Goal: Task Accomplishment & Management: Use online tool/utility

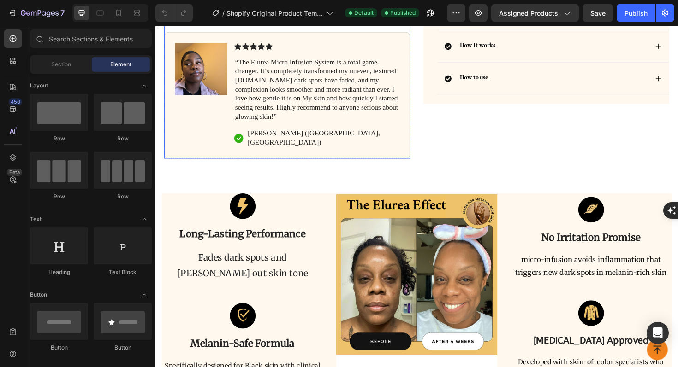
scroll to position [438, 0]
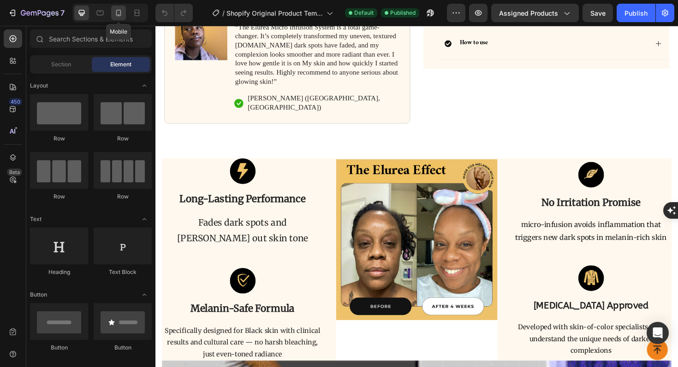
click at [122, 8] on div at bounding box center [118, 13] width 15 height 15
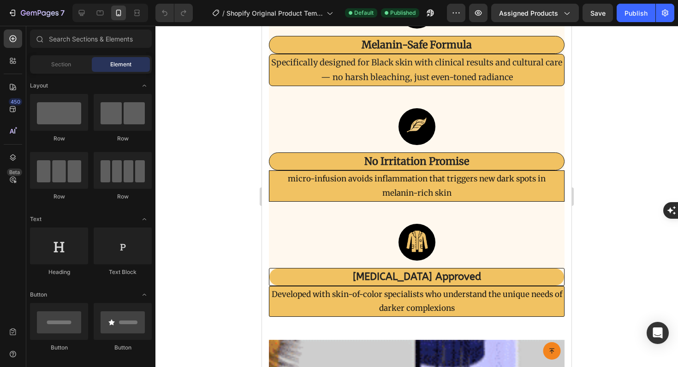
scroll to position [1437, 0]
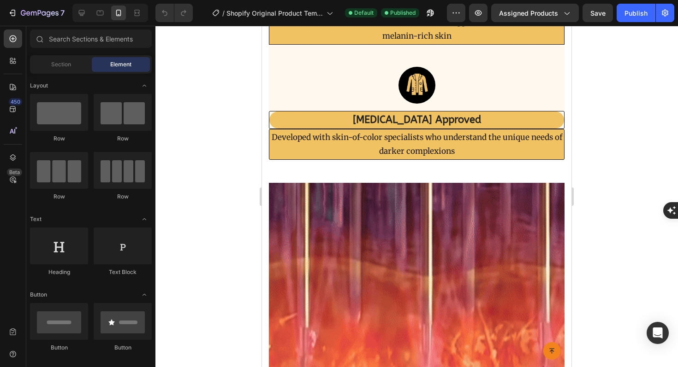
click at [351, 183] on img at bounding box center [417, 333] width 296 height 300
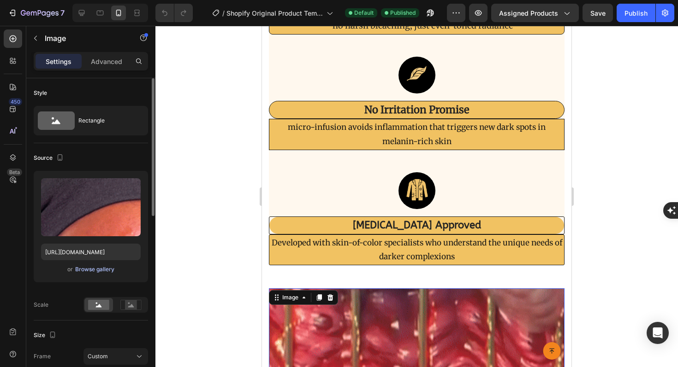
scroll to position [1585, 0]
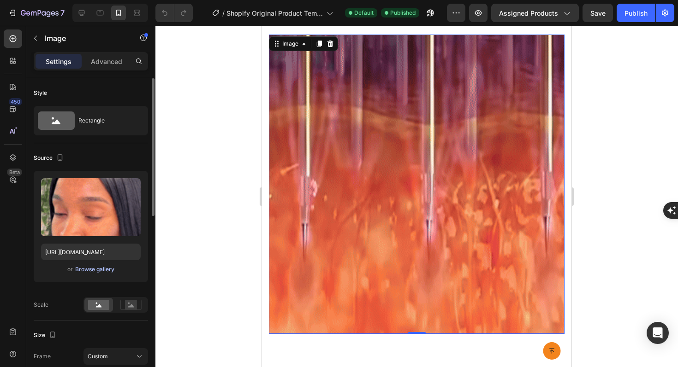
click at [100, 268] on div "Browse gallery" at bounding box center [94, 270] width 39 height 8
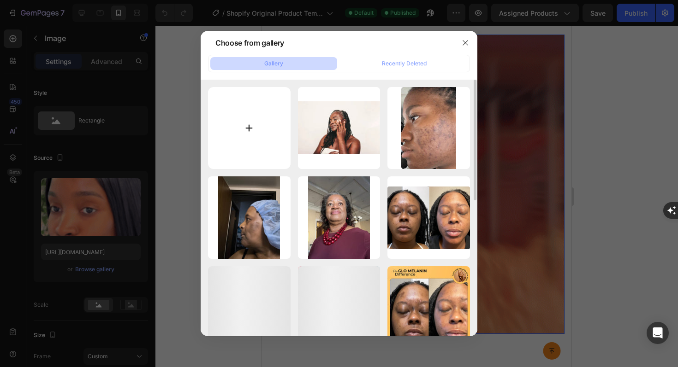
click at [246, 133] on input "file" at bounding box center [249, 128] width 83 height 83
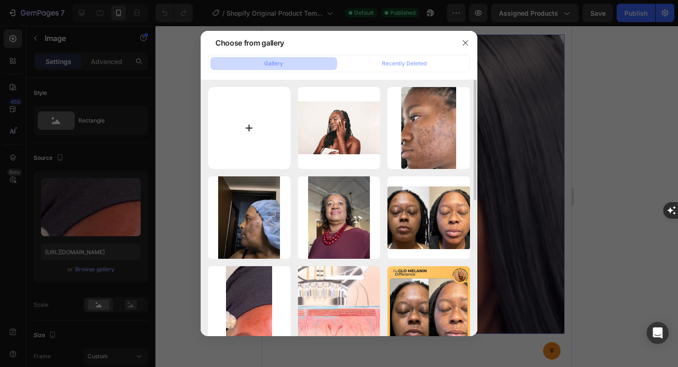
type input "C:\fakepath\Listicle1real gif.gif"
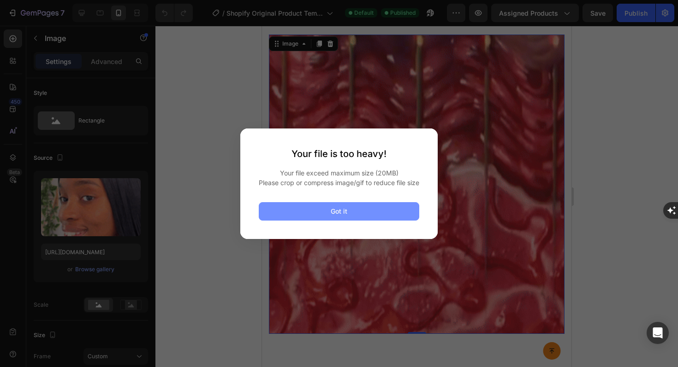
click at [355, 219] on button "Got it" at bounding box center [339, 211] width 160 height 18
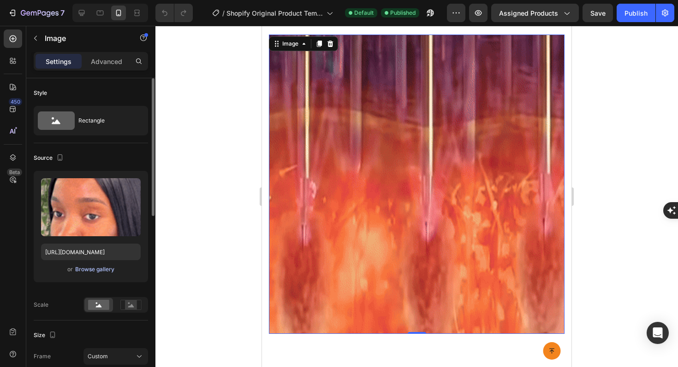
click at [107, 269] on div "Browse gallery" at bounding box center [94, 270] width 39 height 8
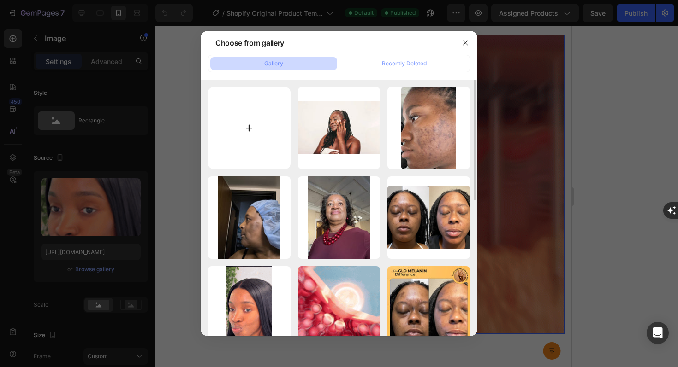
click at [240, 139] on input "file" at bounding box center [249, 128] width 83 height 83
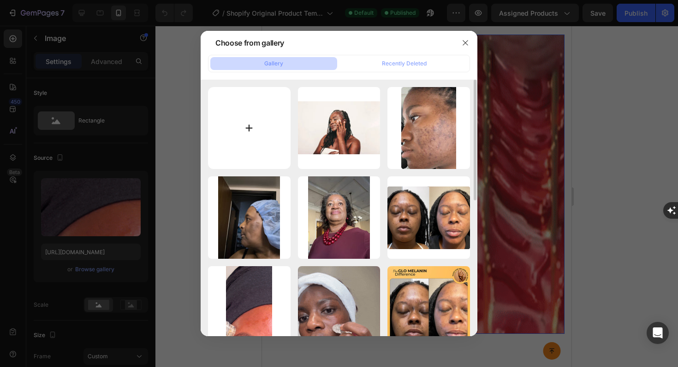
type input "C:\fakepath\Listicle1real gif.gif"
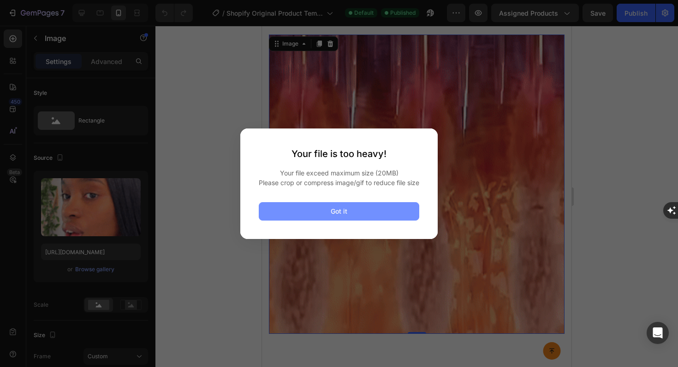
click at [348, 221] on button "Got it" at bounding box center [339, 211] width 160 height 18
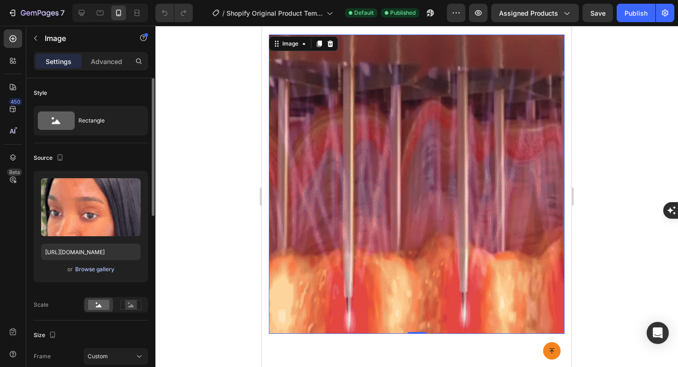
click at [88, 271] on div "Browse gallery" at bounding box center [94, 270] width 39 height 8
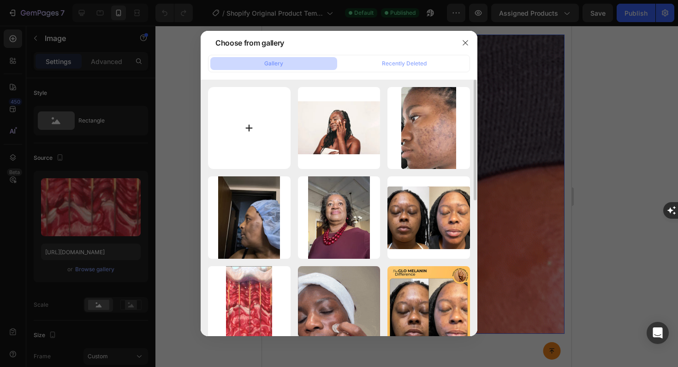
click at [233, 128] on input "file" at bounding box center [249, 128] width 83 height 83
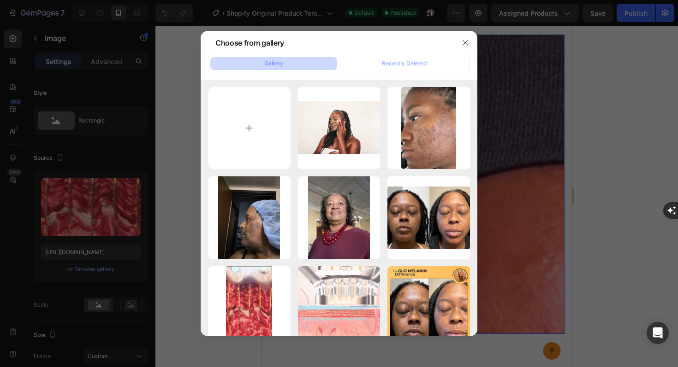
click at [512, 110] on div at bounding box center [339, 183] width 678 height 367
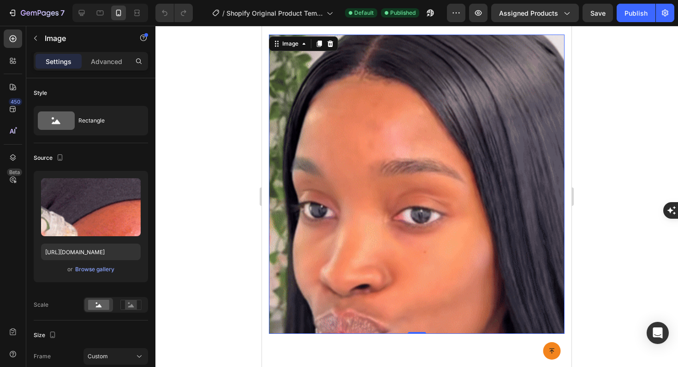
click at [459, 138] on img at bounding box center [417, 185] width 296 height 300
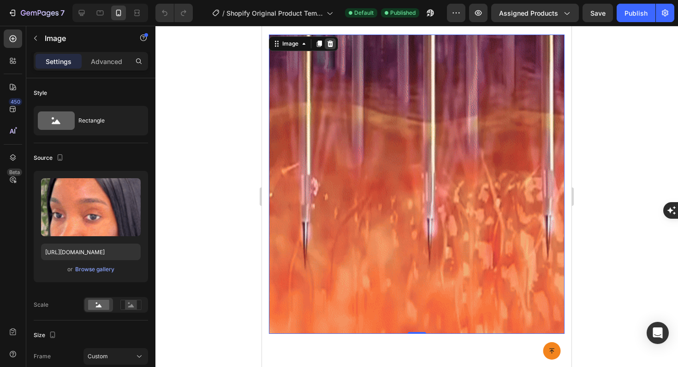
click at [330, 45] on icon at bounding box center [330, 44] width 6 height 6
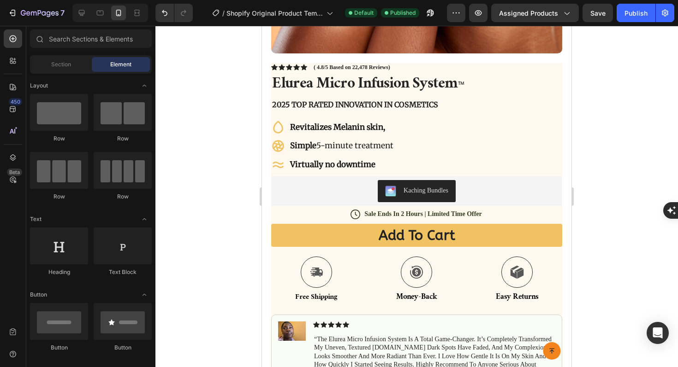
scroll to position [370, 0]
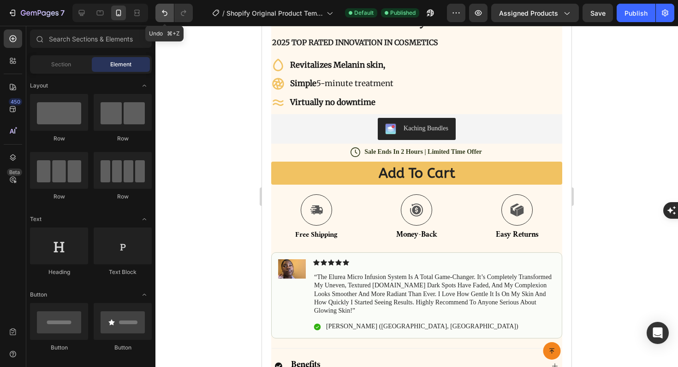
click at [165, 12] on icon "Undo/Redo" at bounding box center [164, 12] width 9 height 9
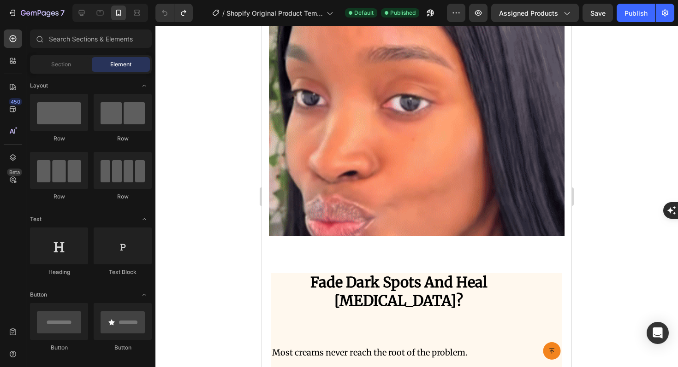
scroll to position [1597, 0]
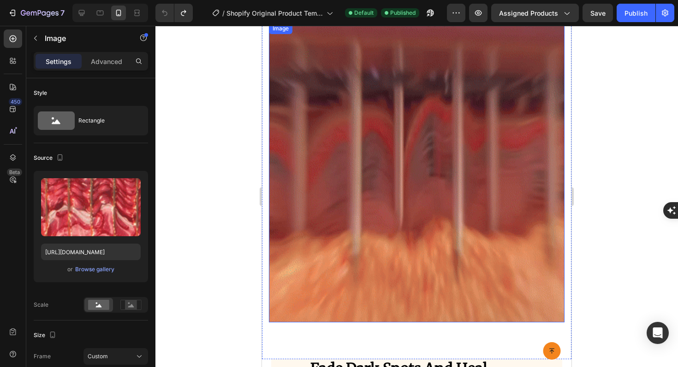
click at [357, 161] on img at bounding box center [417, 173] width 296 height 300
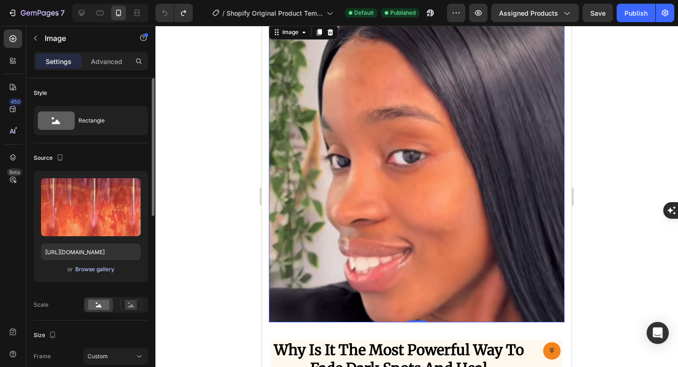
click at [97, 269] on div "Browse gallery" at bounding box center [94, 270] width 39 height 8
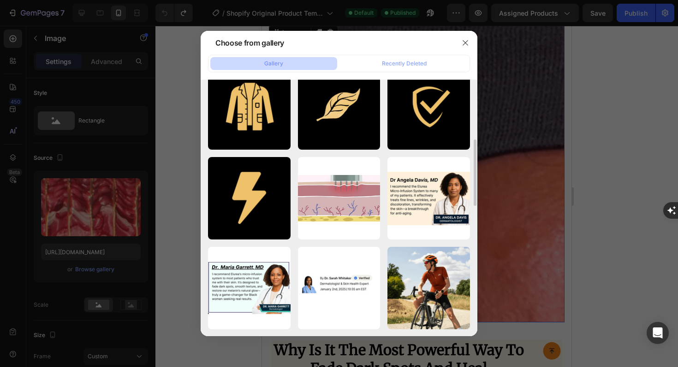
scroll to position [0, 0]
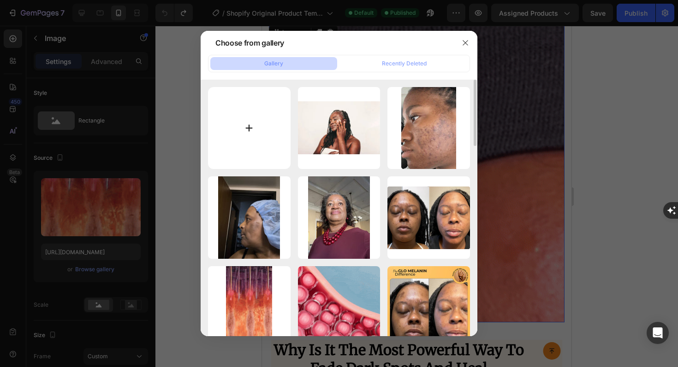
click at [249, 130] on input "file" at bounding box center [249, 128] width 83 height 83
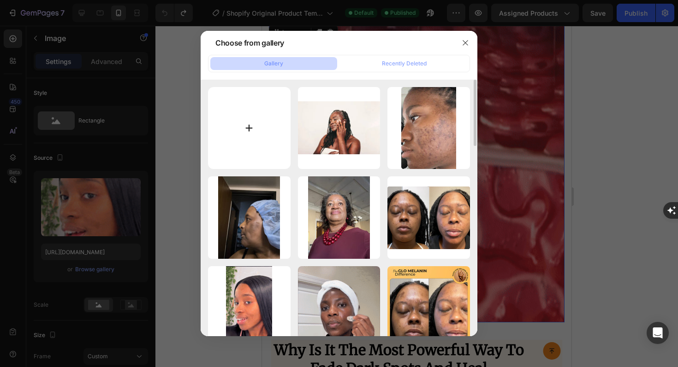
type input "C:\fakepath\Listicle1real gif.gif"
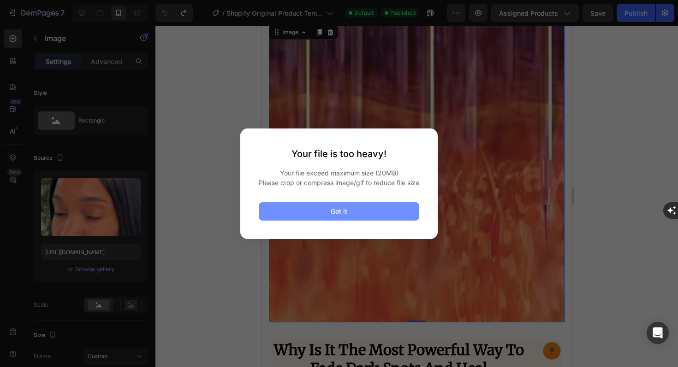
click at [369, 221] on button "Got it" at bounding box center [339, 211] width 160 height 18
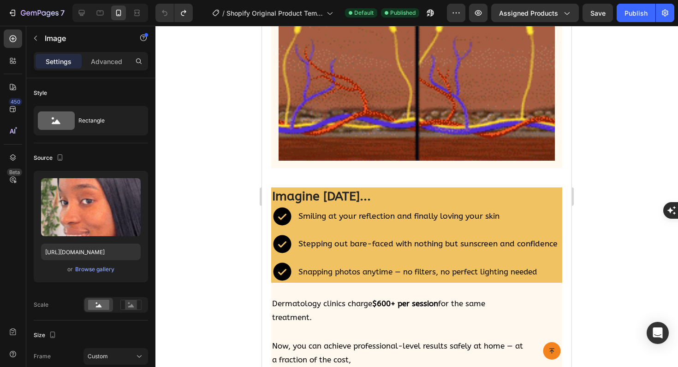
scroll to position [2715, 0]
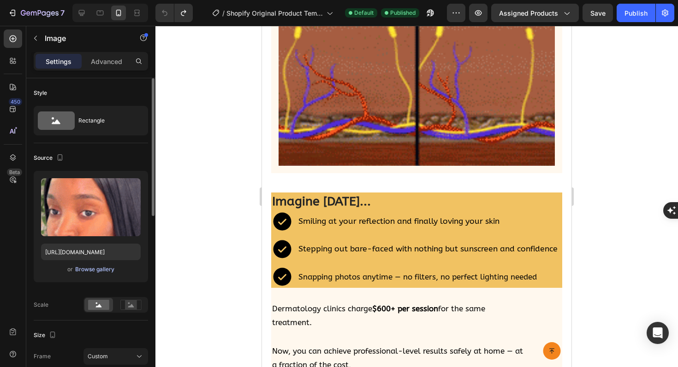
click at [101, 266] on div "Browse gallery" at bounding box center [94, 270] width 39 height 8
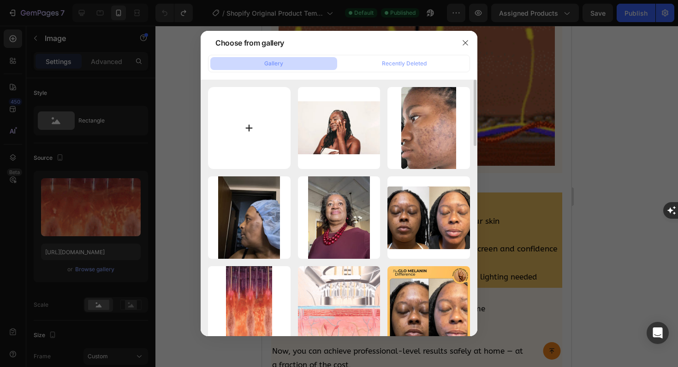
click at [256, 122] on input "file" at bounding box center [249, 128] width 83 height 83
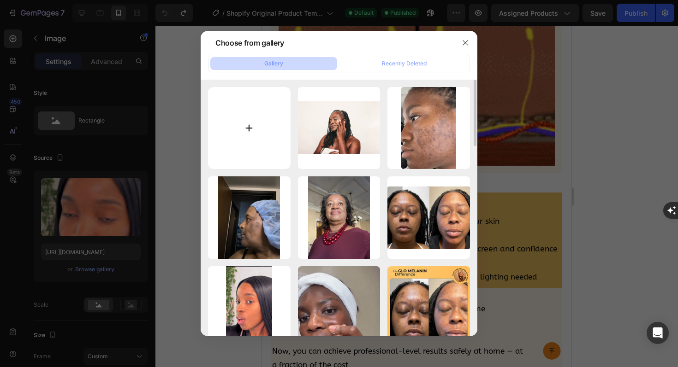
type input "C:\fakepath\Listicle2andbroll-ezgif.com-video-to-gif-converter.gif"
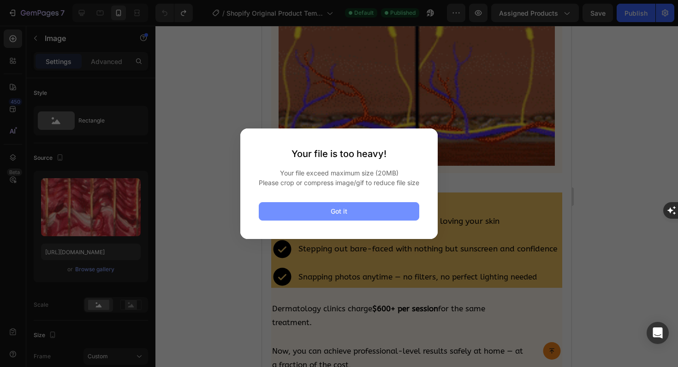
click at [381, 215] on button "Got it" at bounding box center [339, 211] width 160 height 18
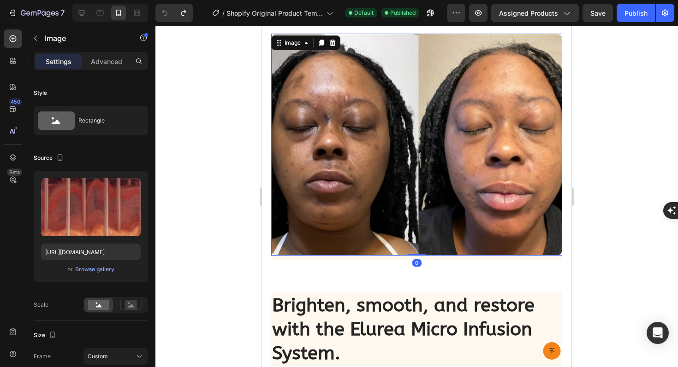
click at [334, 187] on img at bounding box center [416, 145] width 291 height 222
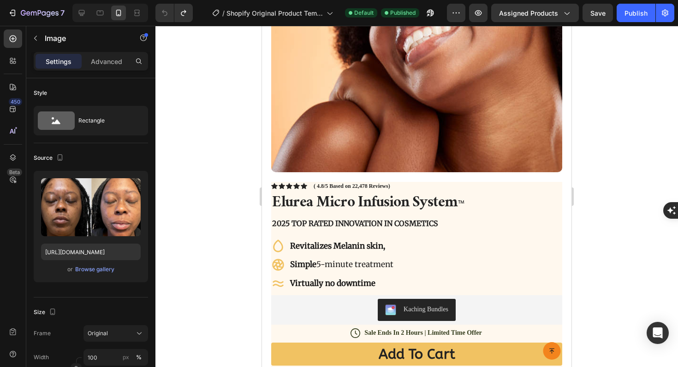
scroll to position [38, 0]
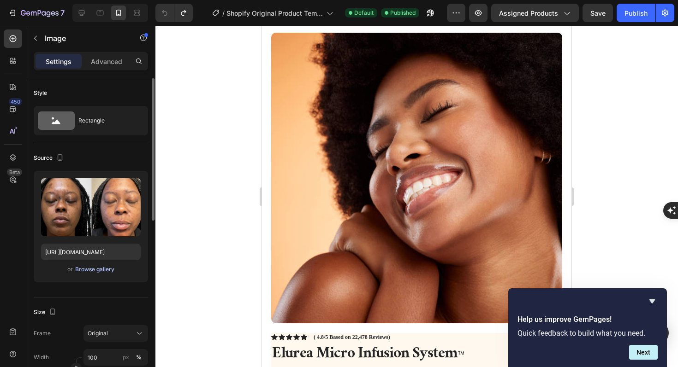
click at [93, 270] on div "Browse gallery" at bounding box center [94, 270] width 39 height 8
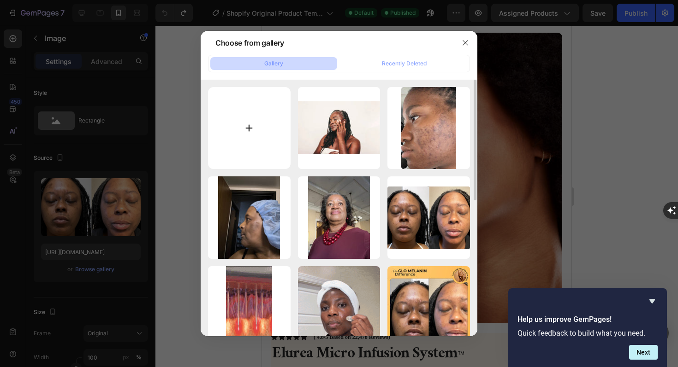
click at [241, 122] on input "file" at bounding box center [249, 128] width 83 height 83
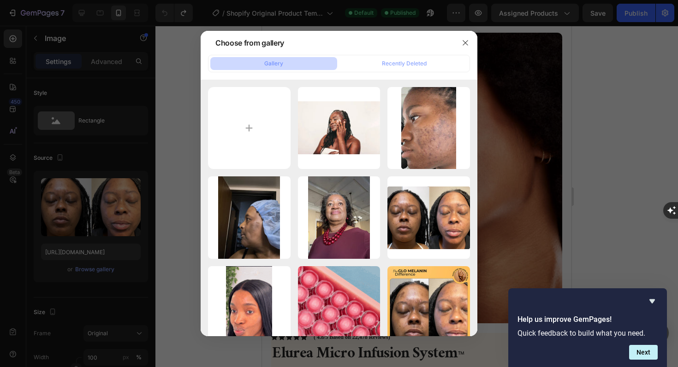
type input "C:\fakepath\B roll .gif"
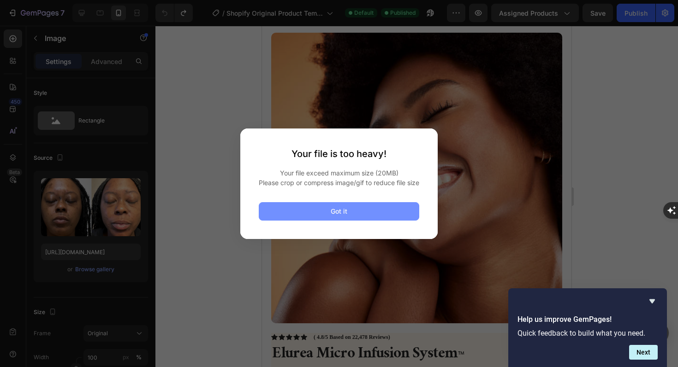
click at [375, 215] on button "Got it" at bounding box center [339, 211] width 160 height 18
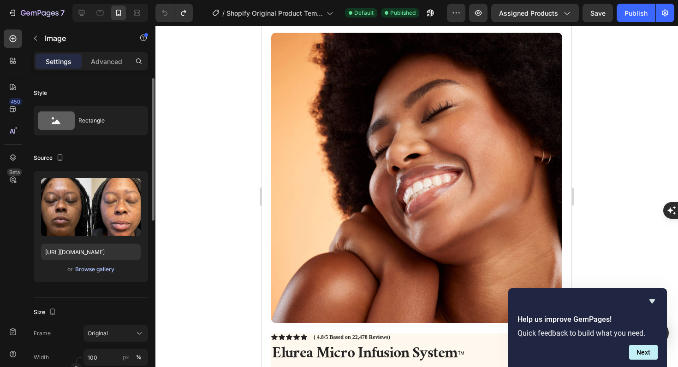
click at [83, 270] on div "Browse gallery" at bounding box center [94, 270] width 39 height 8
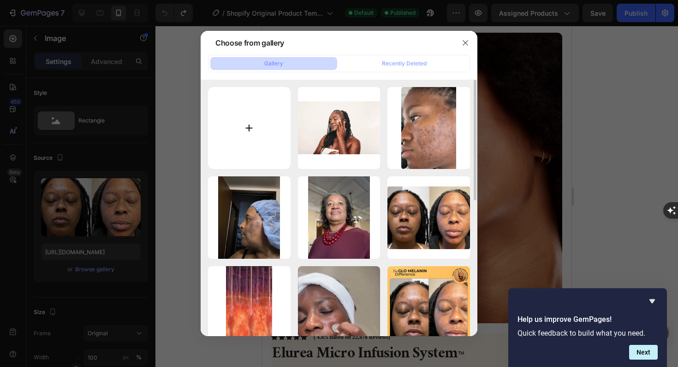
click at [255, 132] on input "file" at bounding box center [249, 128] width 83 height 83
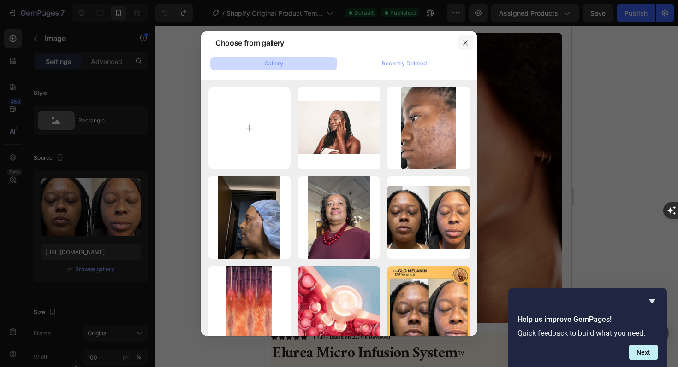
click at [462, 46] on icon "button" at bounding box center [465, 42] width 7 height 7
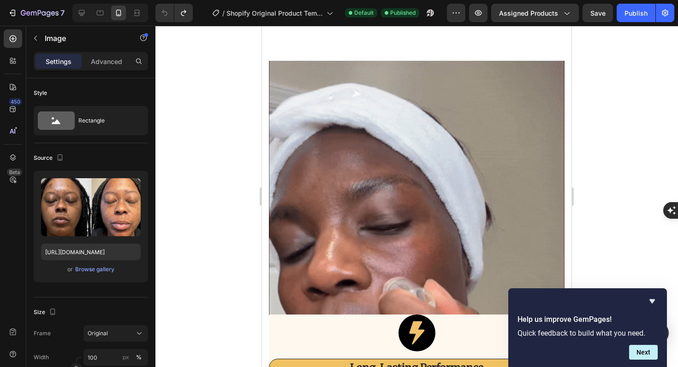
scroll to position [899, 0]
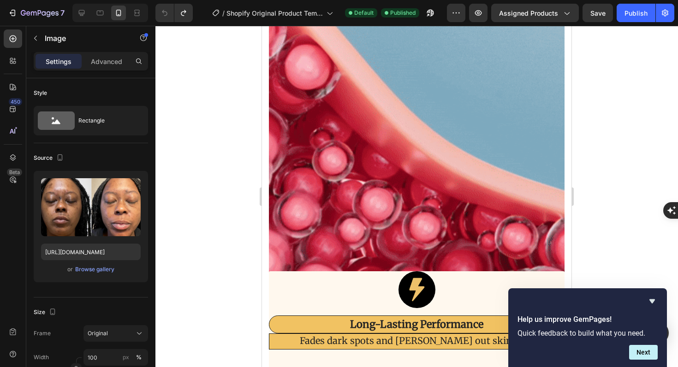
click at [403, 136] on img at bounding box center [417, 166] width 296 height 296
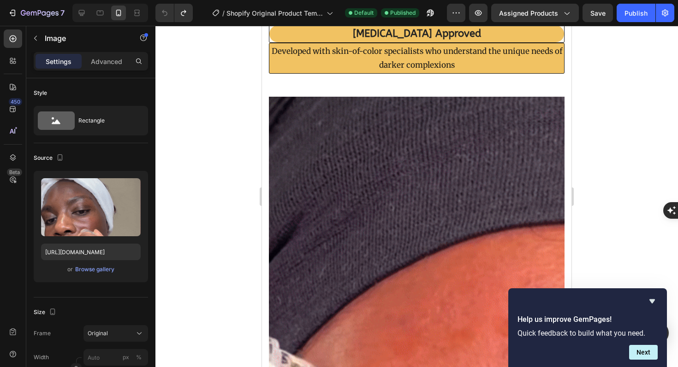
scroll to position [1648, 0]
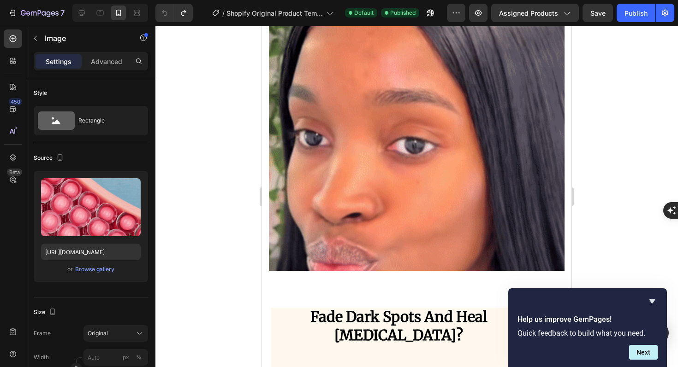
click at [308, 169] on img at bounding box center [417, 121] width 296 height 300
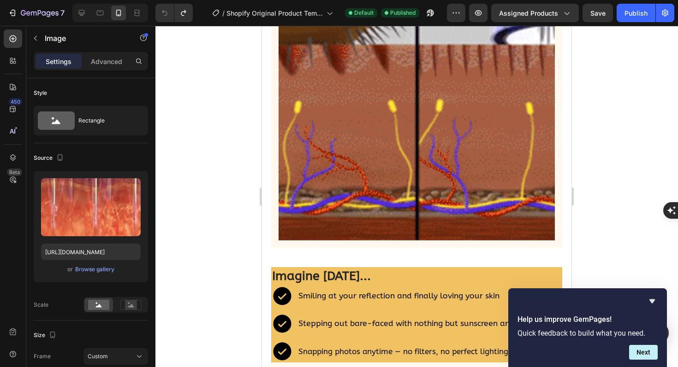
scroll to position [2667, 0]
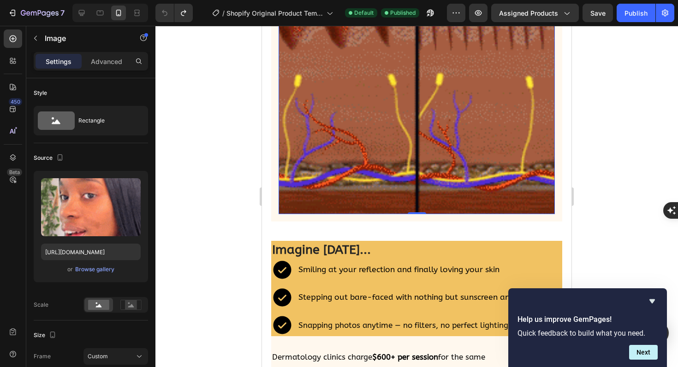
click at [388, 151] on img at bounding box center [416, 76] width 276 height 277
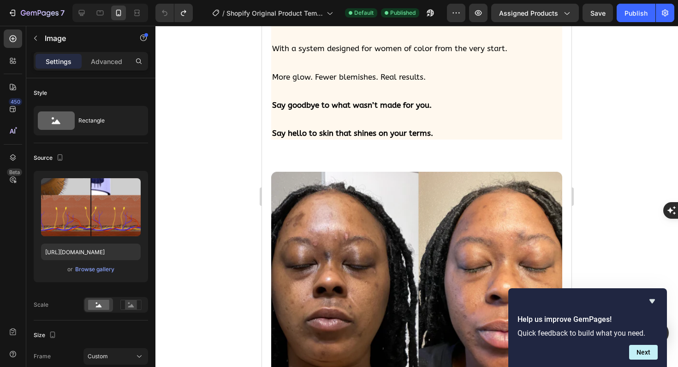
scroll to position [3225, 0]
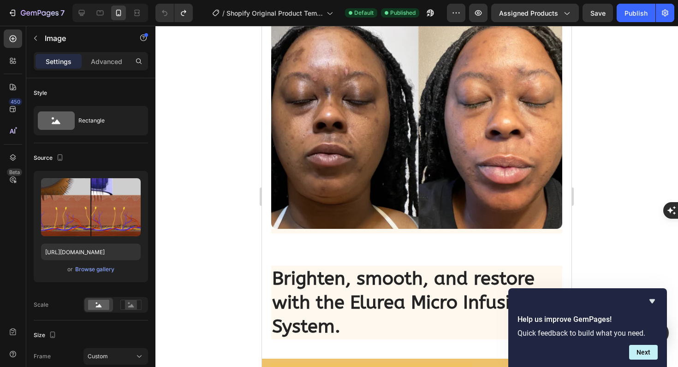
click at [312, 148] on img at bounding box center [416, 118] width 291 height 222
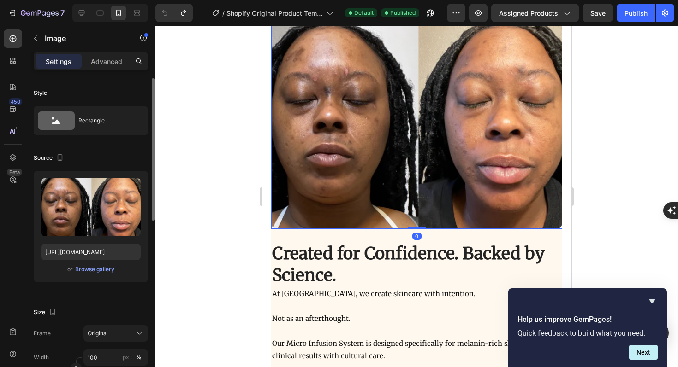
click at [100, 276] on div "Upload Image https://cdn.shopify.com/s/files/1/0951/3176/3025/files/gempages_57…" at bounding box center [91, 227] width 114 height 112
click at [99, 271] on div "Browse gallery" at bounding box center [94, 270] width 39 height 8
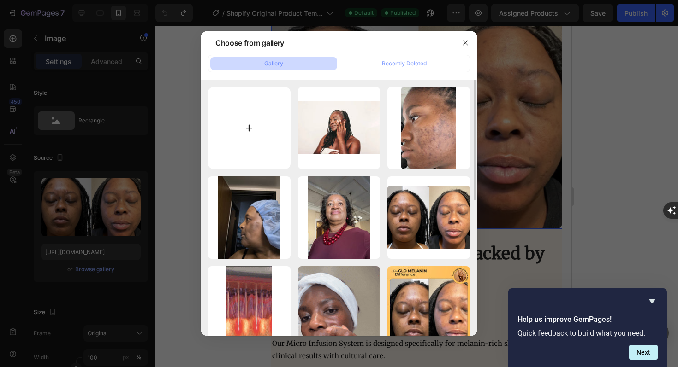
click at [240, 127] on input "file" at bounding box center [249, 128] width 83 height 83
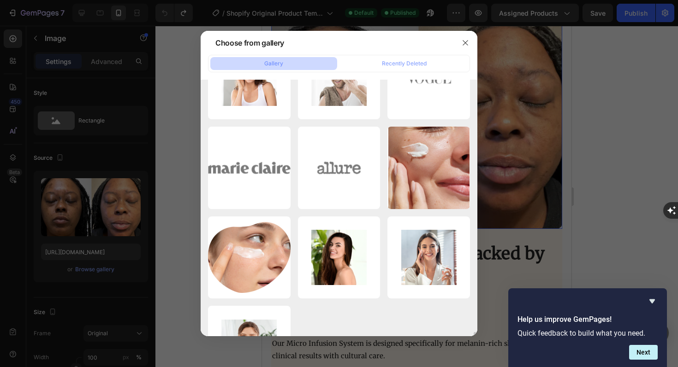
scroll to position [1258, 0]
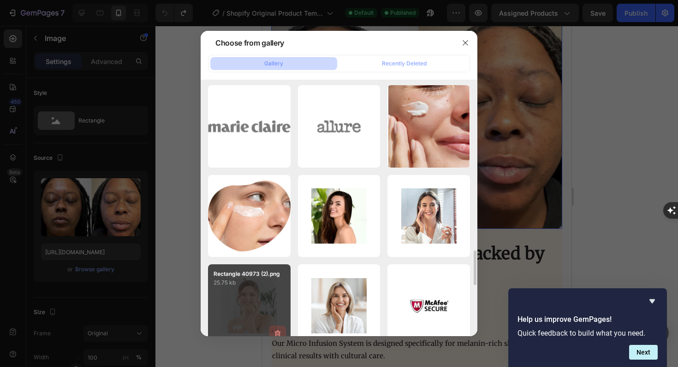
click at [276, 336] on icon "button" at bounding box center [277, 334] width 6 height 7
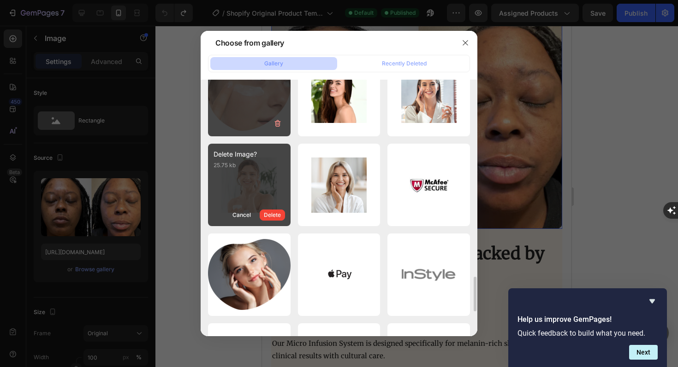
scroll to position [1390, 0]
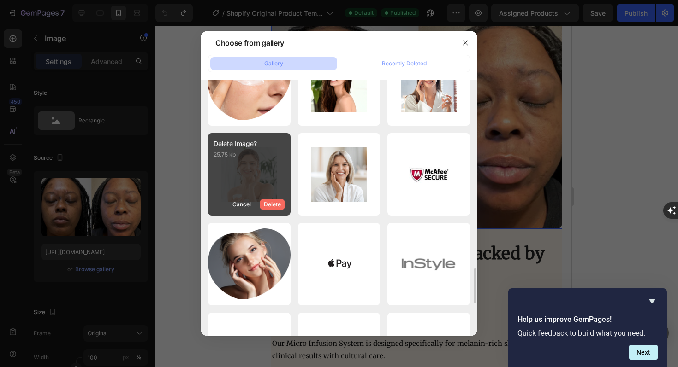
click at [266, 204] on div "Delete" at bounding box center [272, 205] width 17 height 8
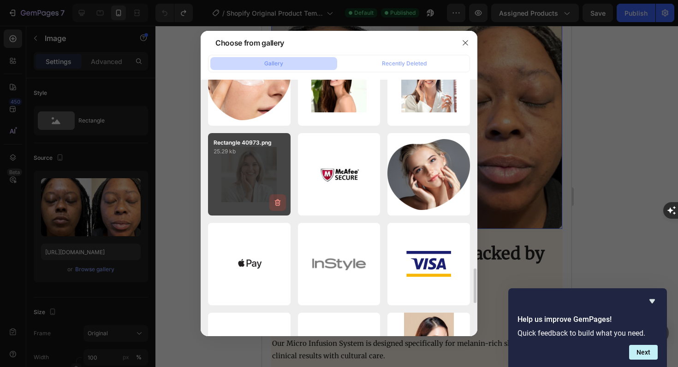
click at [276, 201] on icon "button" at bounding box center [277, 202] width 9 height 9
click at [276, 201] on div "Delete" at bounding box center [272, 205] width 17 height 8
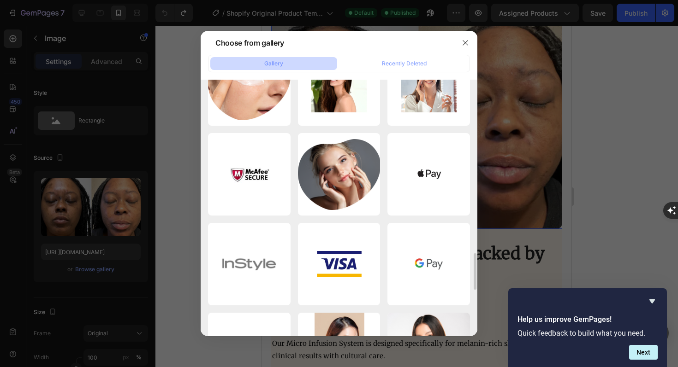
scroll to position [1321, 0]
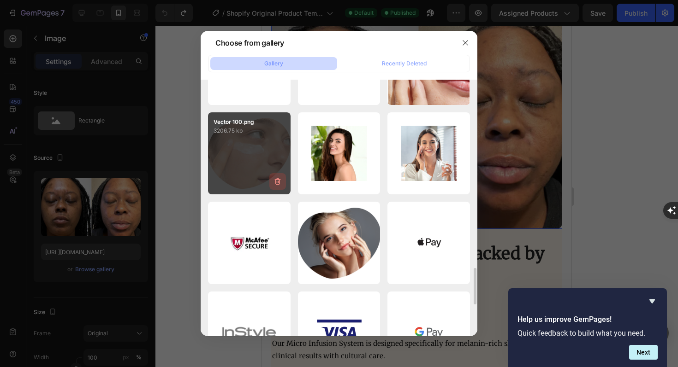
click at [278, 185] on icon "button" at bounding box center [277, 181] width 9 height 9
click at [278, 182] on div "Delete" at bounding box center [272, 183] width 17 height 8
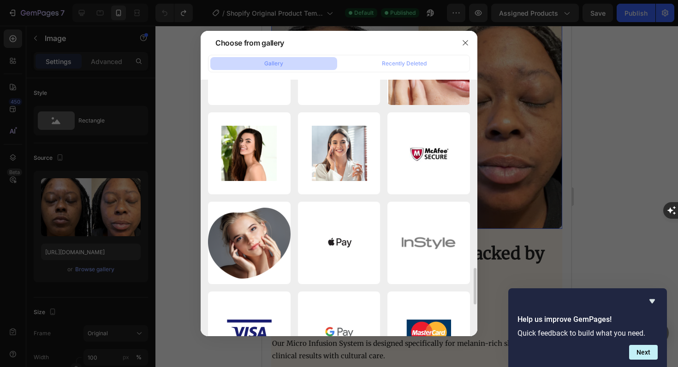
click at [0, 0] on icon "button" at bounding box center [0, 0] width 0 height 0
click at [0, 0] on div "Delete" at bounding box center [0, 0] width 0 height 0
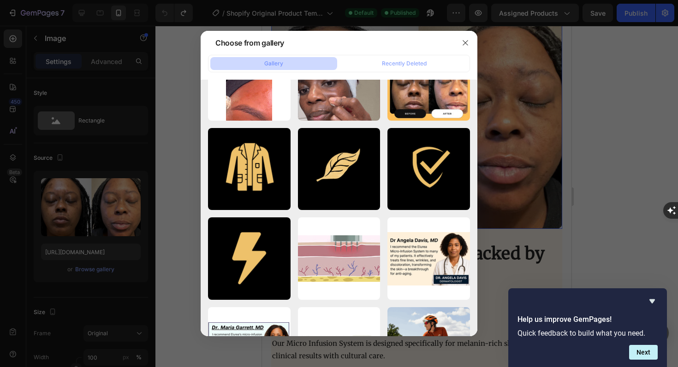
scroll to position [0, 0]
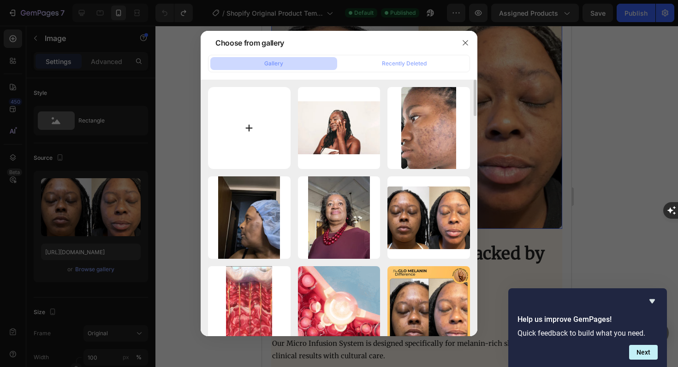
click at [260, 131] on input "file" at bounding box center [249, 128] width 83 height 83
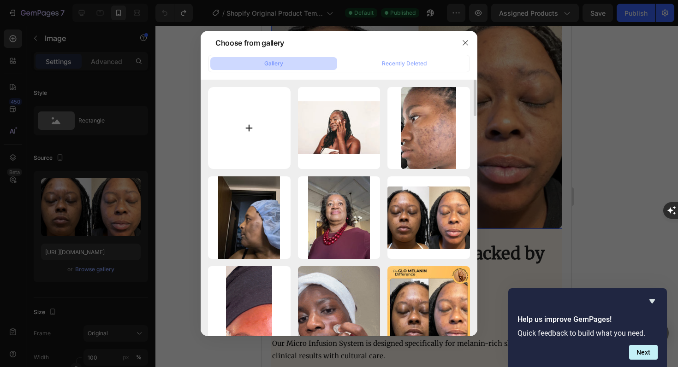
type input "C:\fakepath\B roll .gif"
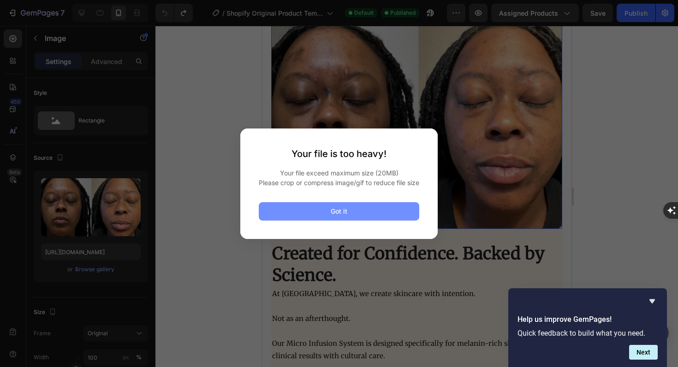
click at [295, 216] on button "Got it" at bounding box center [339, 211] width 160 height 18
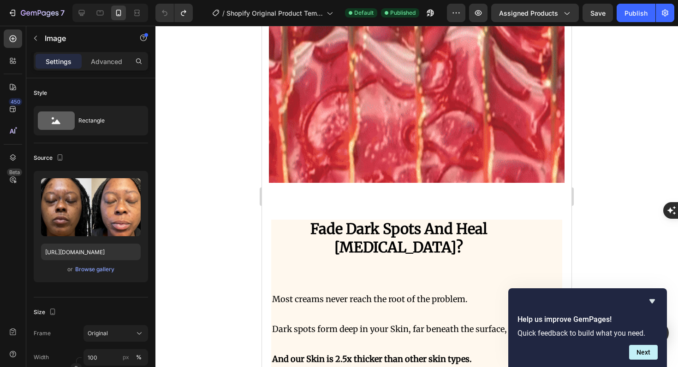
scroll to position [1579, 0]
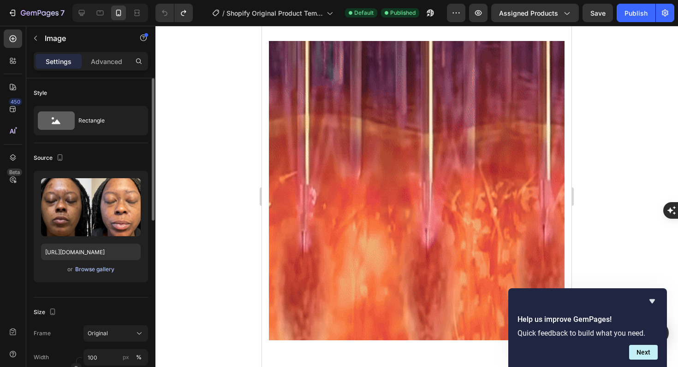
click at [104, 269] on div "Browse gallery" at bounding box center [94, 270] width 39 height 8
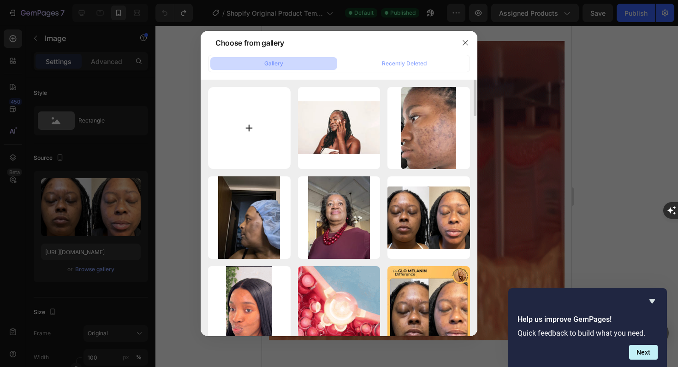
click at [252, 130] on input "file" at bounding box center [249, 128] width 83 height 83
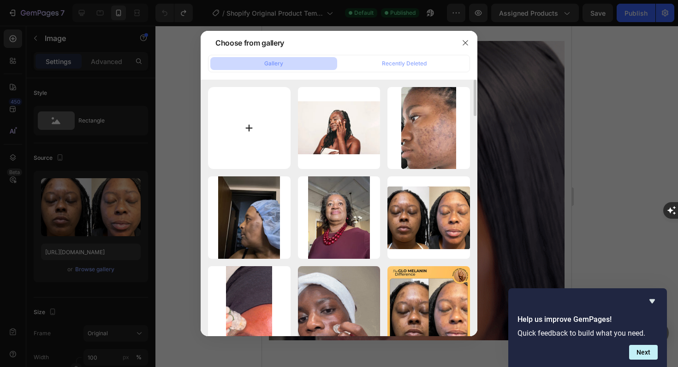
type input "C:\fakepath\B roll (1).gif"
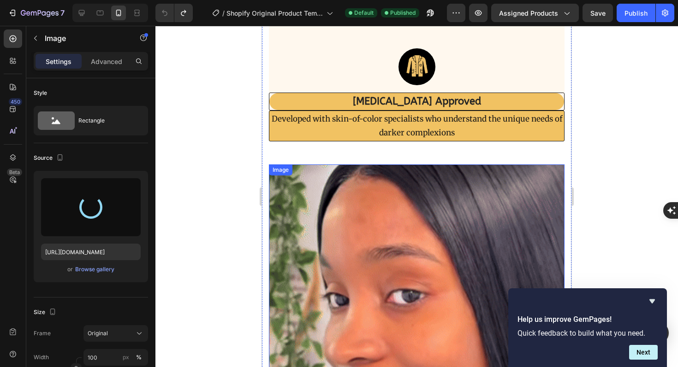
scroll to position [1604, 0]
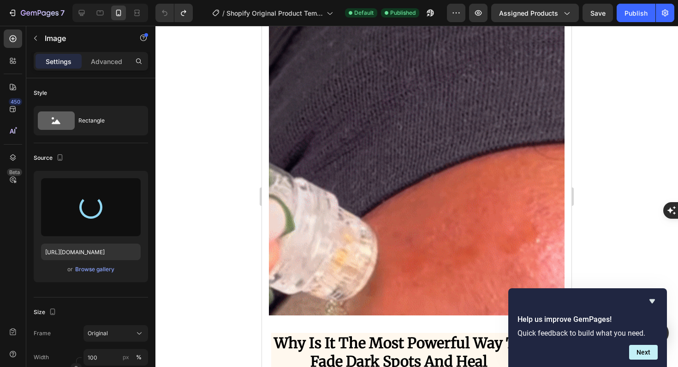
type input "[URL][DOMAIN_NAME]"
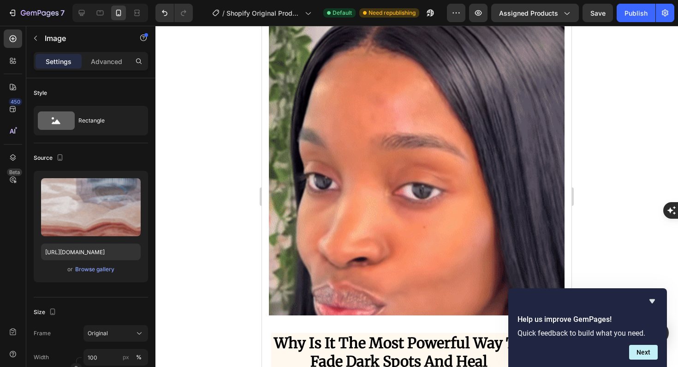
click at [236, 209] on div at bounding box center [416, 197] width 522 height 342
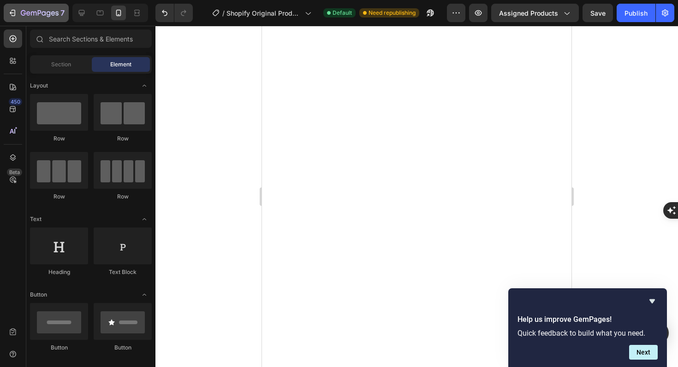
click at [12, 10] on icon "button" at bounding box center [14, 13] width 4 height 6
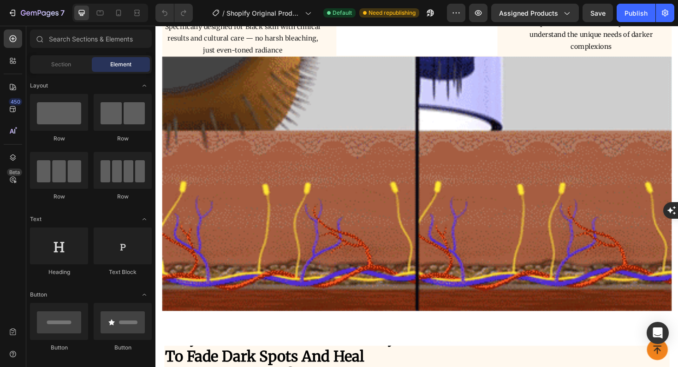
scroll to position [777, 0]
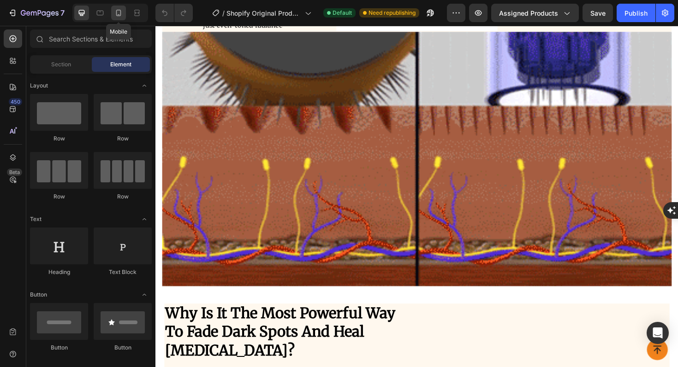
click at [115, 13] on icon at bounding box center [118, 12] width 9 height 9
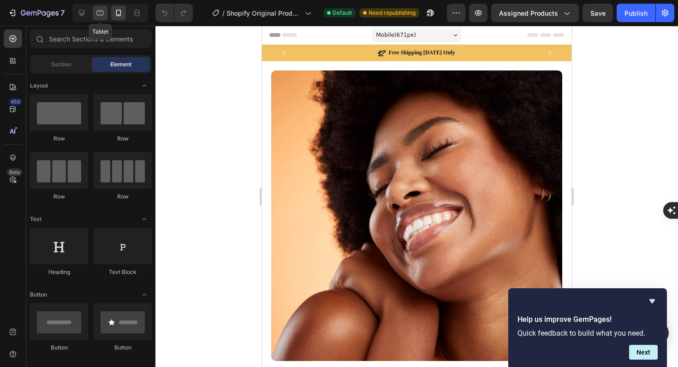
click at [105, 17] on div at bounding box center [100, 13] width 15 height 15
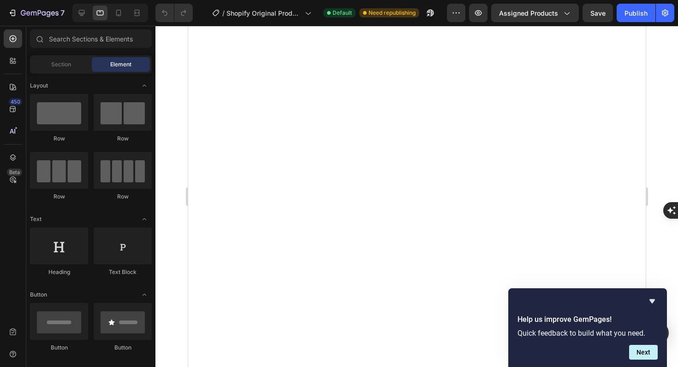
scroll to position [1338, 0]
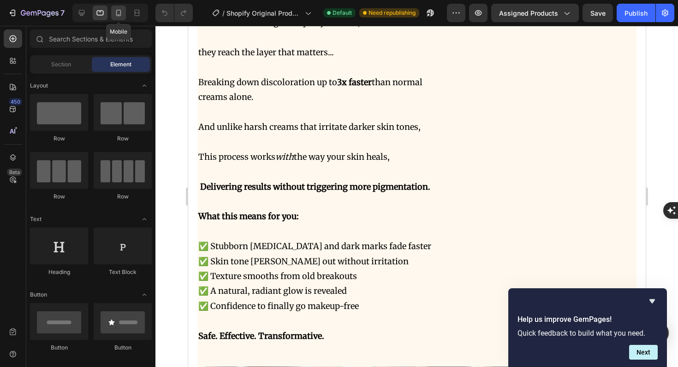
click at [117, 17] on icon at bounding box center [118, 12] width 9 height 9
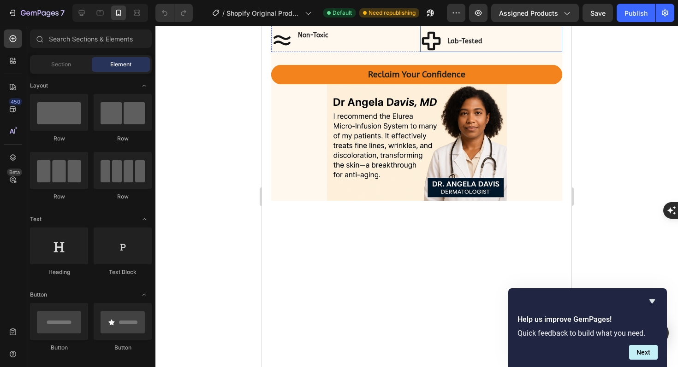
scroll to position [2812, 0]
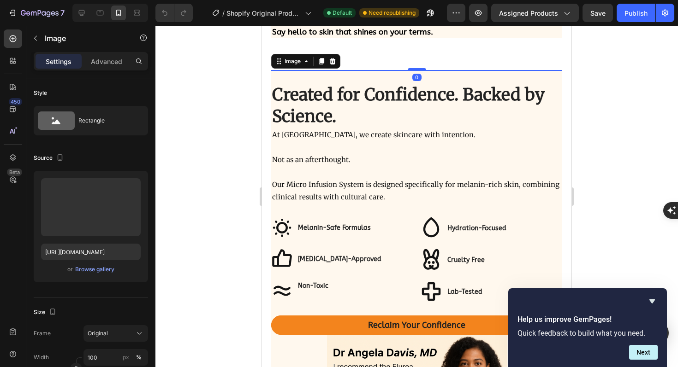
click at [466, 70] on img at bounding box center [416, 70] width 291 height 0
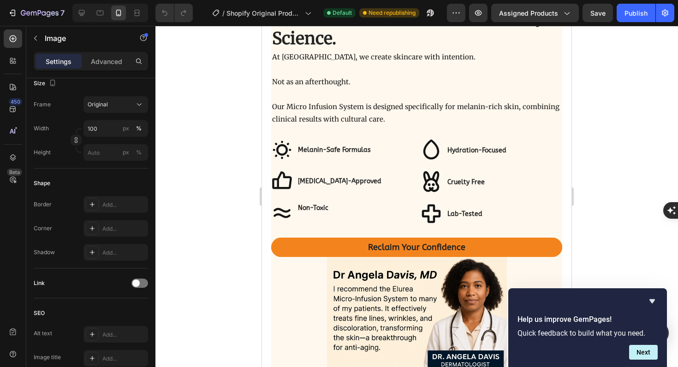
scroll to position [2914, 0]
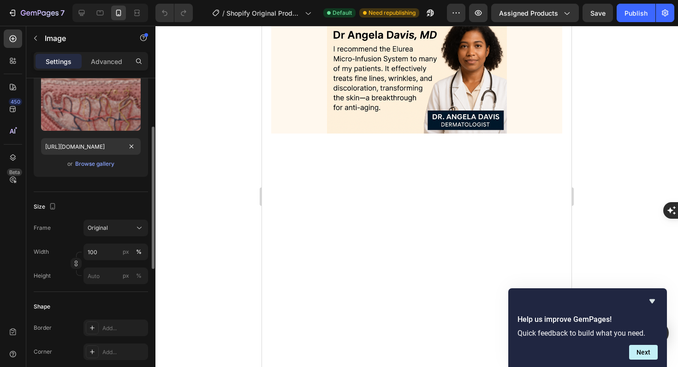
scroll to position [106, 0]
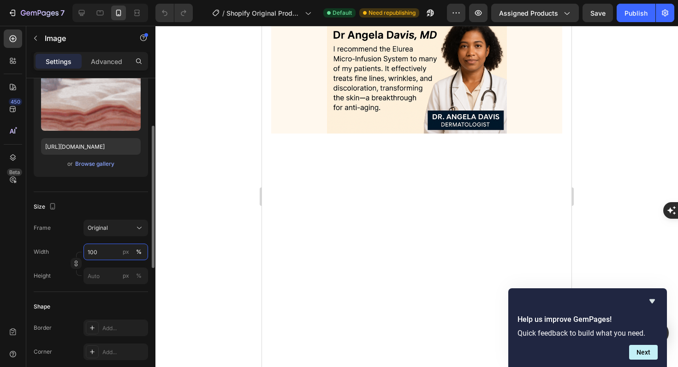
click at [101, 246] on input "100" at bounding box center [115, 252] width 65 height 17
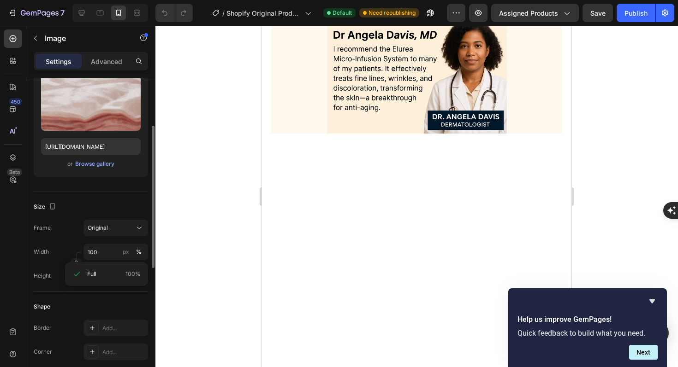
click at [91, 287] on div "Size Frame Original Width 100 px % Height px %" at bounding box center [91, 242] width 114 height 100
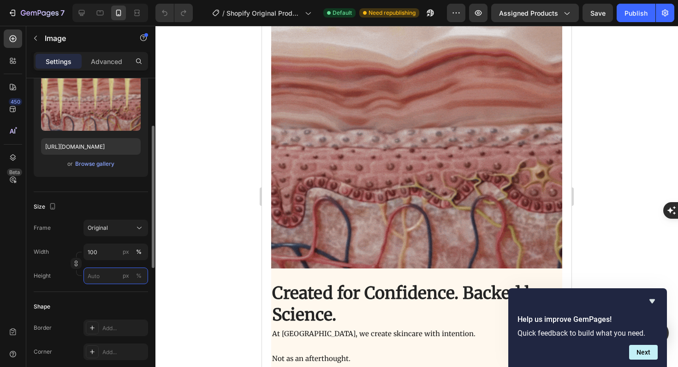
click at [107, 269] on input "px %" at bounding box center [115, 276] width 65 height 17
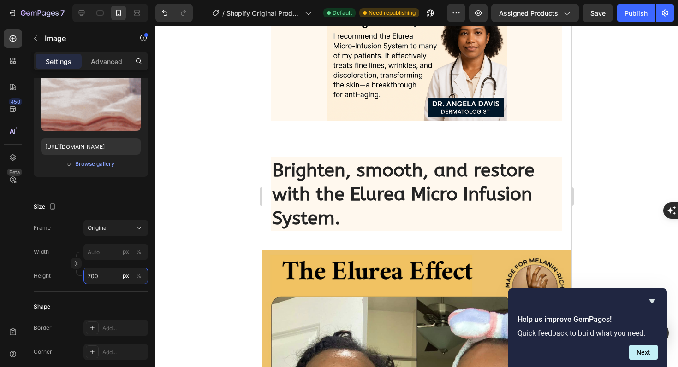
scroll to position [3466, 0]
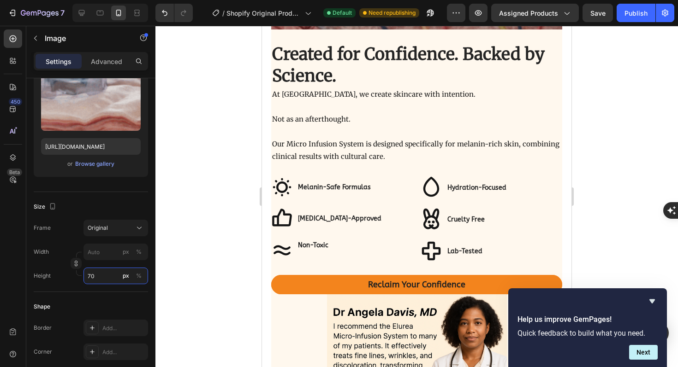
type input "7"
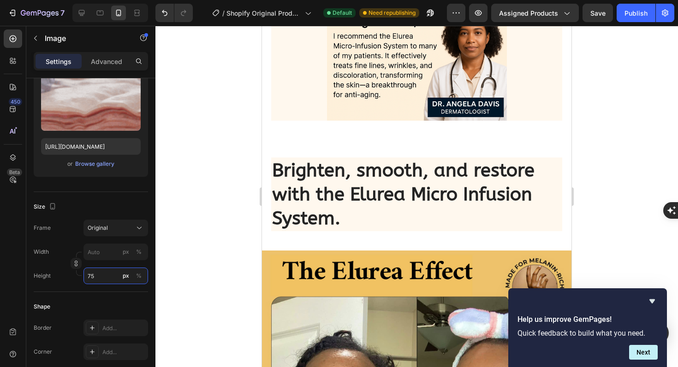
type input "7"
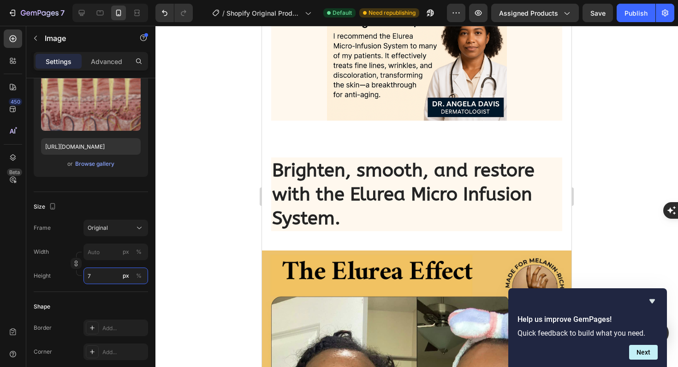
scroll to position [3660, 0]
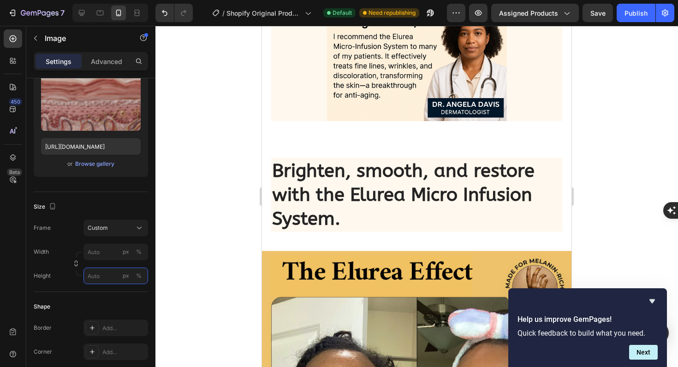
type input "7"
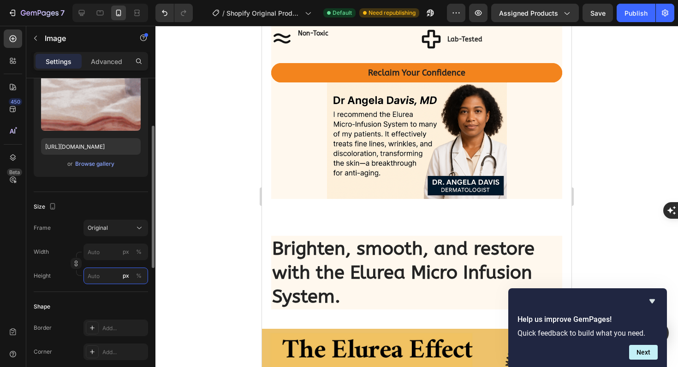
scroll to position [3582, 0]
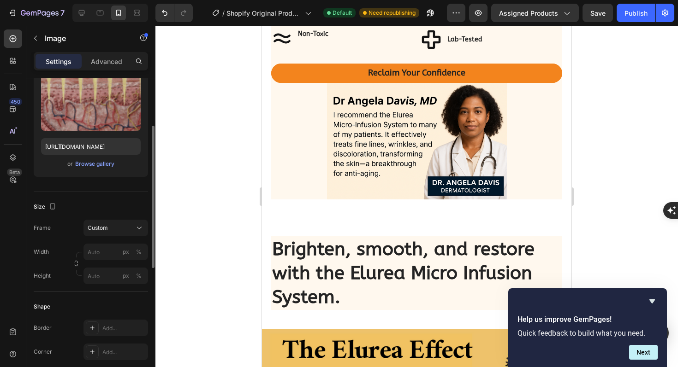
click at [104, 218] on div "Size Frame Custom Width px % Height px %" at bounding box center [91, 242] width 114 height 100
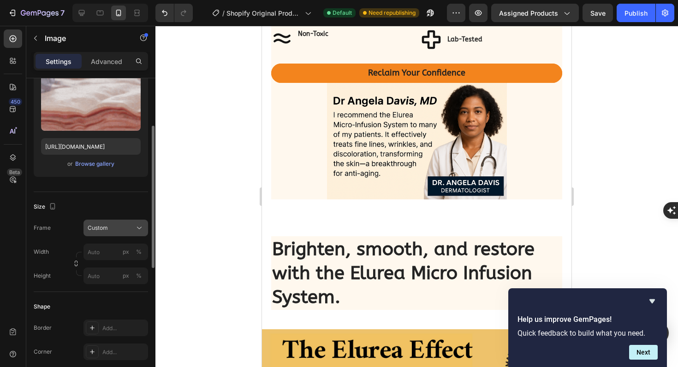
click at [104, 228] on span "Custom" at bounding box center [98, 228] width 20 height 8
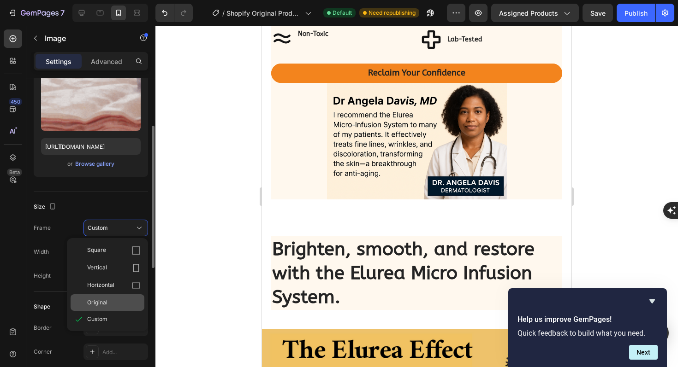
click at [107, 301] on span "Original" at bounding box center [97, 303] width 20 height 8
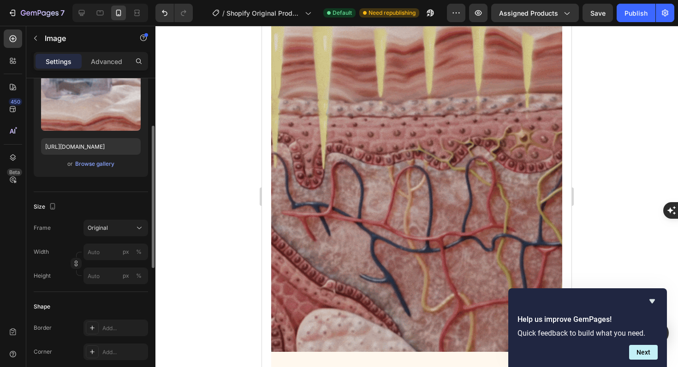
scroll to position [2969, 0]
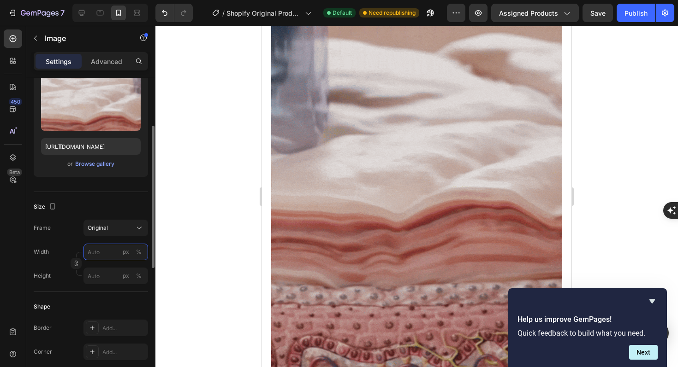
click at [105, 253] on input "px %" at bounding box center [115, 252] width 65 height 17
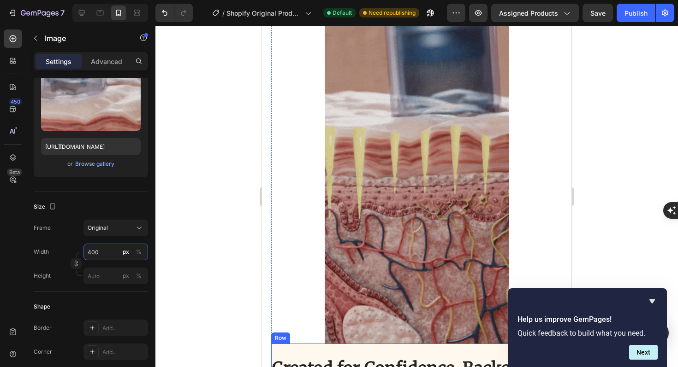
scroll to position [2867, 0]
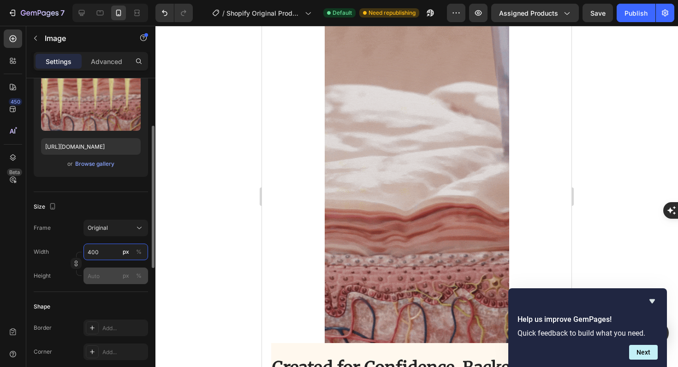
type input "400"
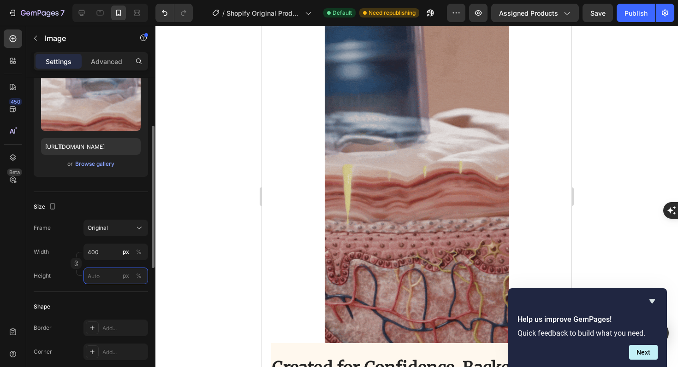
click at [110, 276] on input "px %" at bounding box center [115, 276] width 65 height 17
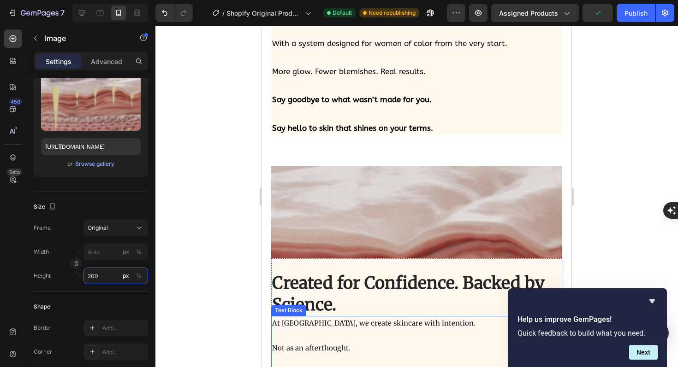
scroll to position [2717, 0]
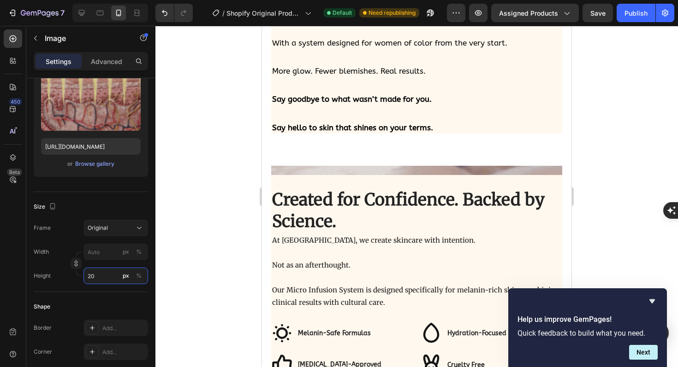
type input "2"
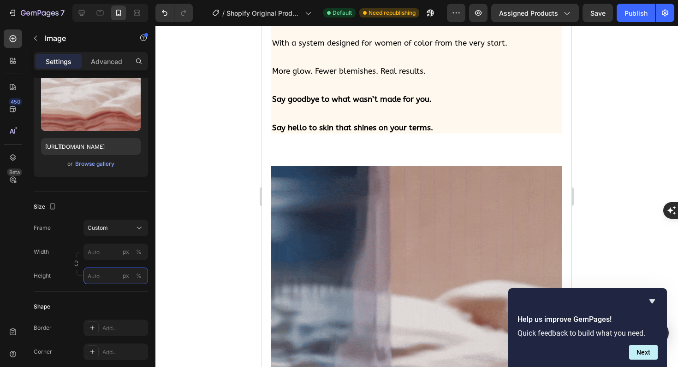
type input "2"
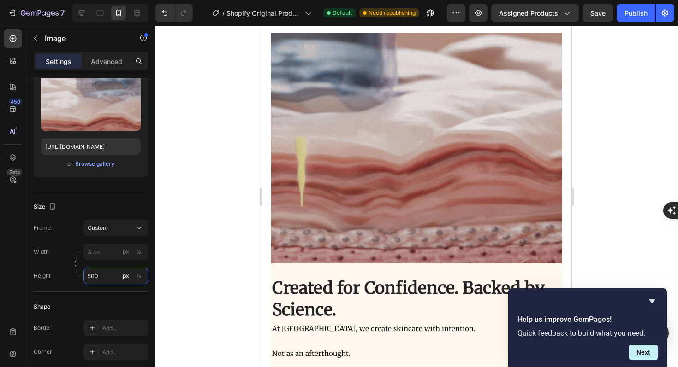
scroll to position [2850, 0]
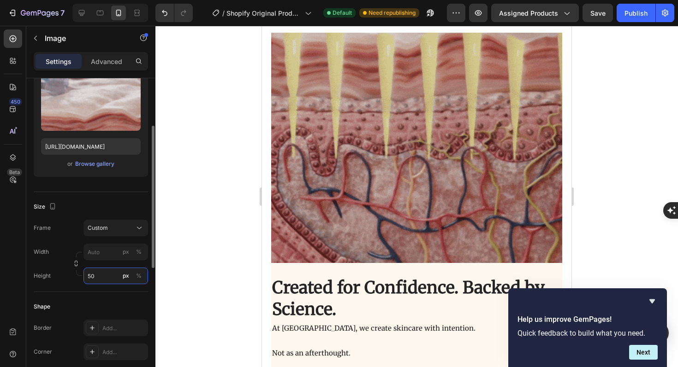
type input "5"
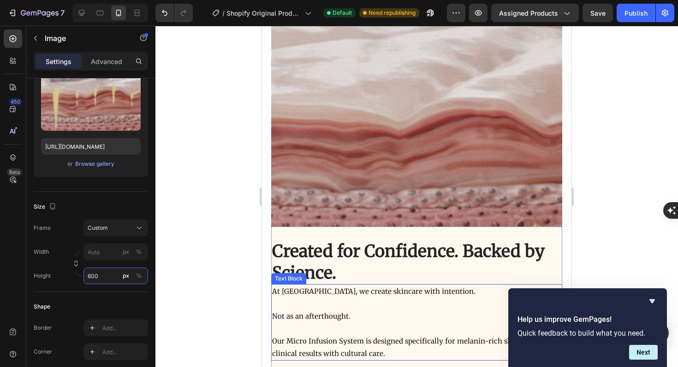
scroll to position [2954, 0]
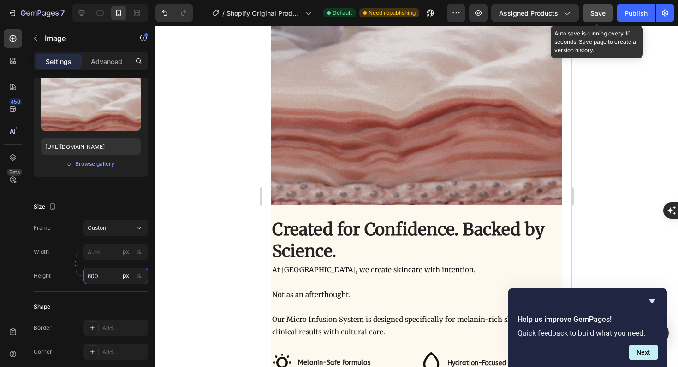
type input "600"
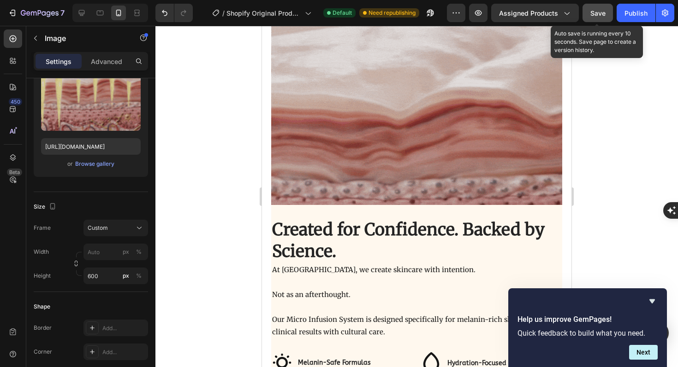
click at [597, 12] on span "Save" at bounding box center [597, 13] width 15 height 8
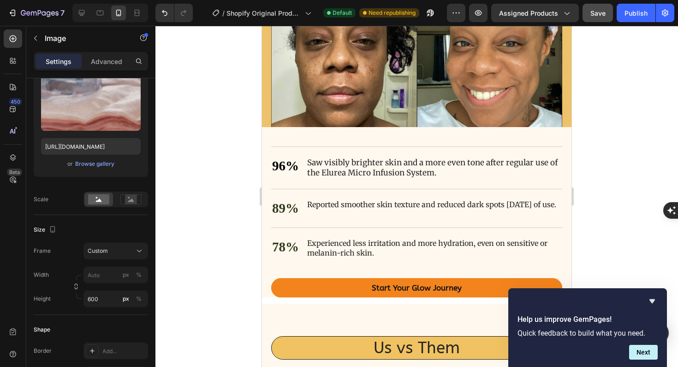
scroll to position [4251, 0]
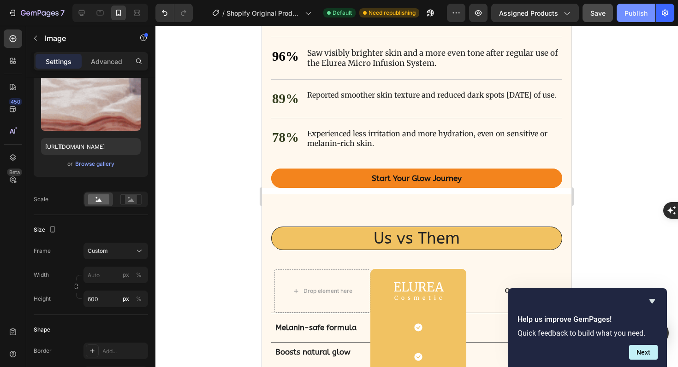
click at [629, 10] on div "Publish" at bounding box center [635, 13] width 23 height 10
